Goal: Navigation & Orientation: Find specific page/section

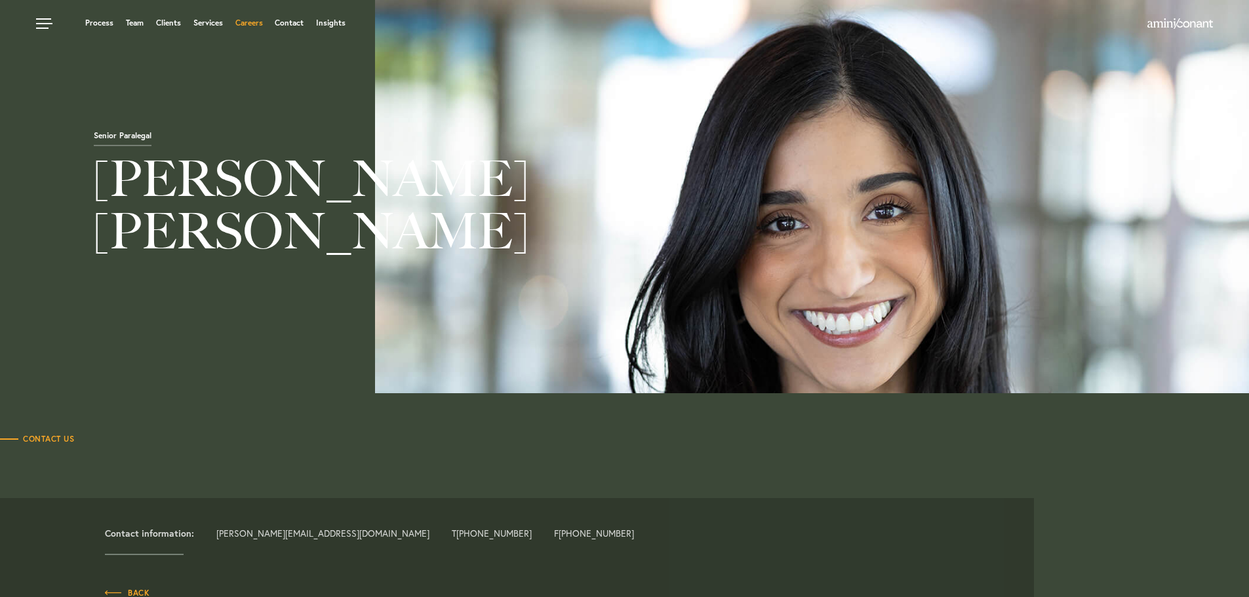
click at [241, 19] on link "Careers" at bounding box center [249, 23] width 28 height 8
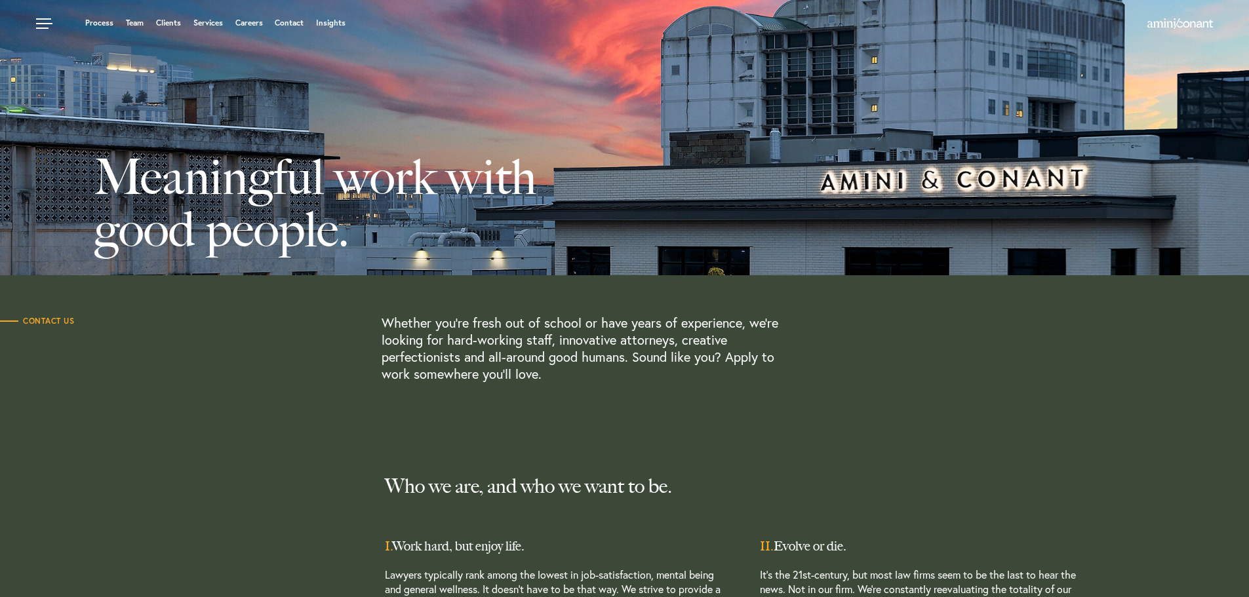
click at [144, 27] on ul "Process Team Clients Services Careers Contact Insights" at bounding box center [475, 22] width 878 height 13
click at [142, 26] on link "Team" at bounding box center [135, 23] width 18 height 8
